Goal: Download file/media

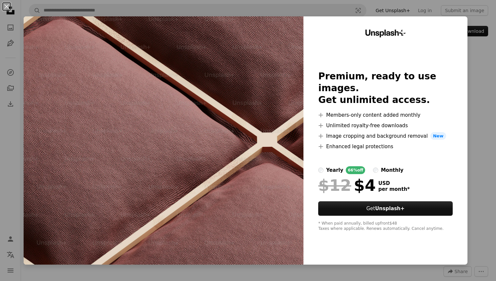
click at [477, 79] on div "An X shape Unsplash+ Premium, ready to use images. Get unlimited access. A plus…" at bounding box center [248, 140] width 496 height 281
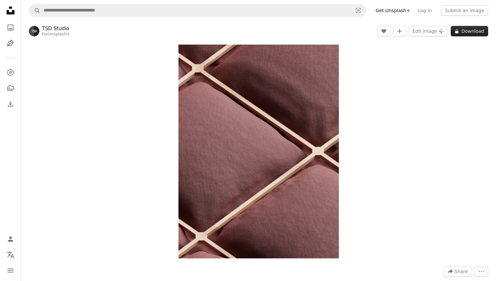
click at [460, 34] on button "A lock Download" at bounding box center [469, 31] width 37 height 10
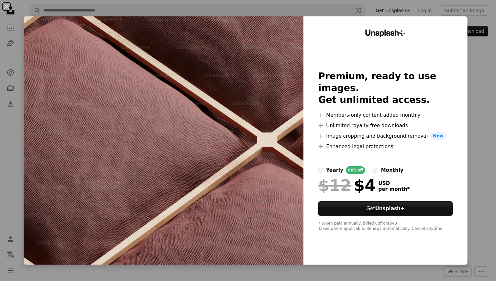
click at [489, 73] on div "An X shape Unsplash+ Premium, ready to use images. Get unlimited access. A plus…" at bounding box center [248, 140] width 496 height 281
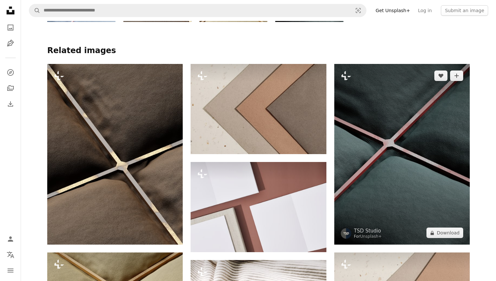
scroll to position [474, 0]
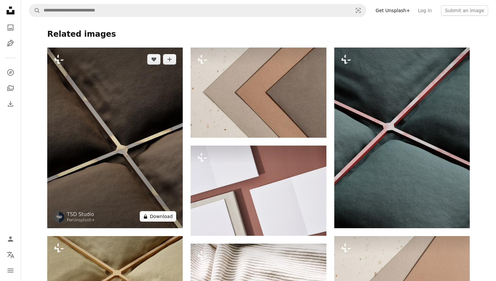
click at [161, 216] on button "A lock Download" at bounding box center [158, 216] width 37 height 10
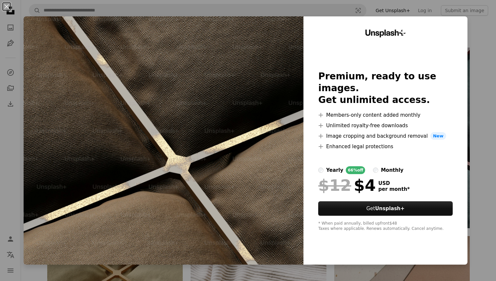
click at [482, 65] on div "An X shape Unsplash+ Premium, ready to use images. Get unlimited access. A plus…" at bounding box center [248, 140] width 496 height 281
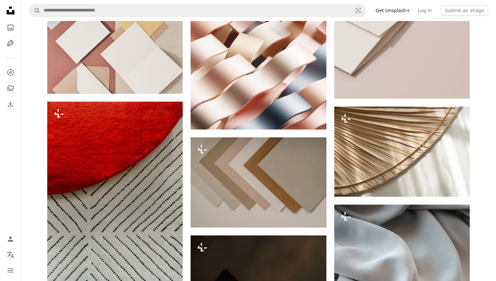
scroll to position [2087, 0]
